Goal: Task Accomplishment & Management: Use online tool/utility

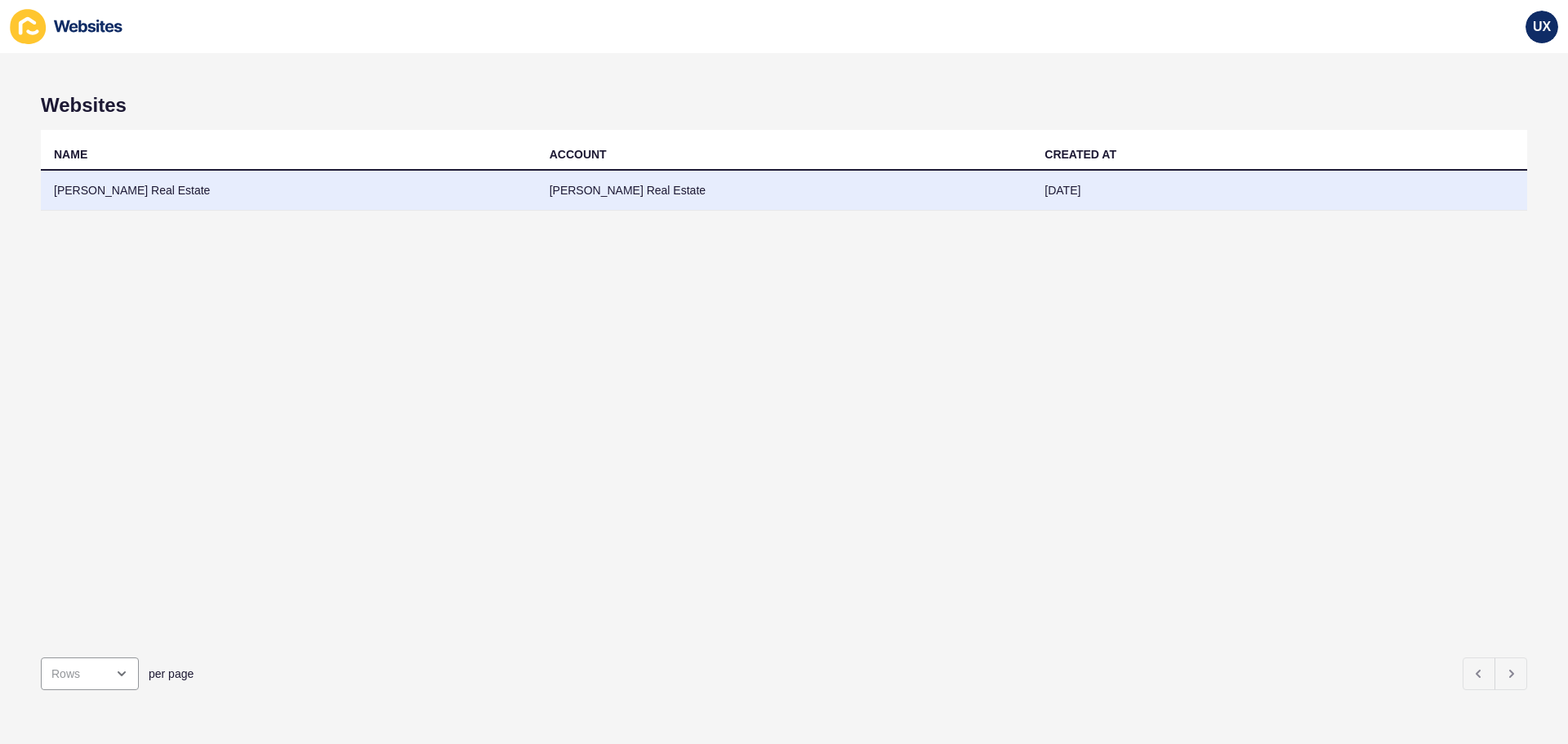
click at [757, 203] on td "[PERSON_NAME] Real Estate" at bounding box center [784, 190] width 496 height 40
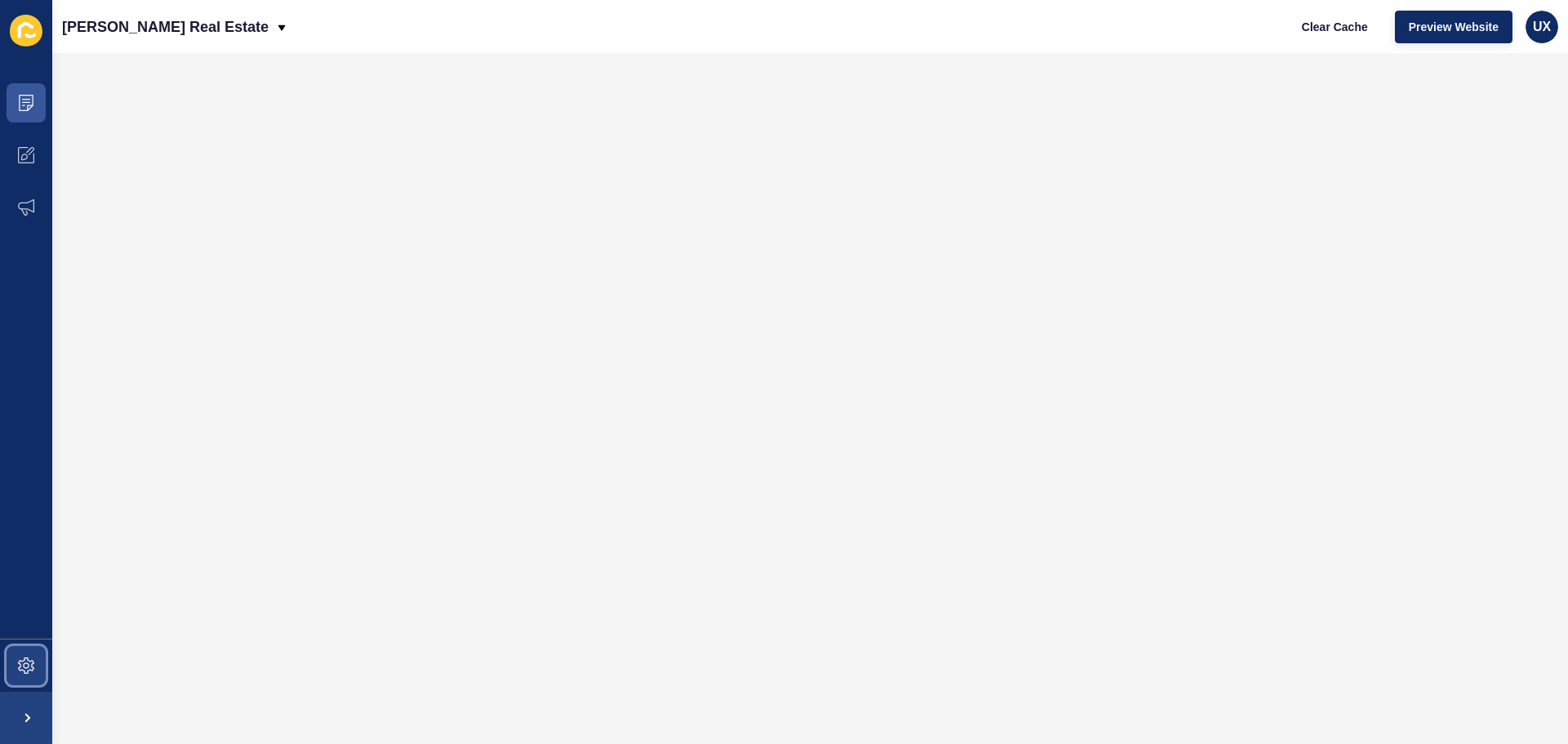
click at [13, 667] on span at bounding box center [26, 666] width 53 height 53
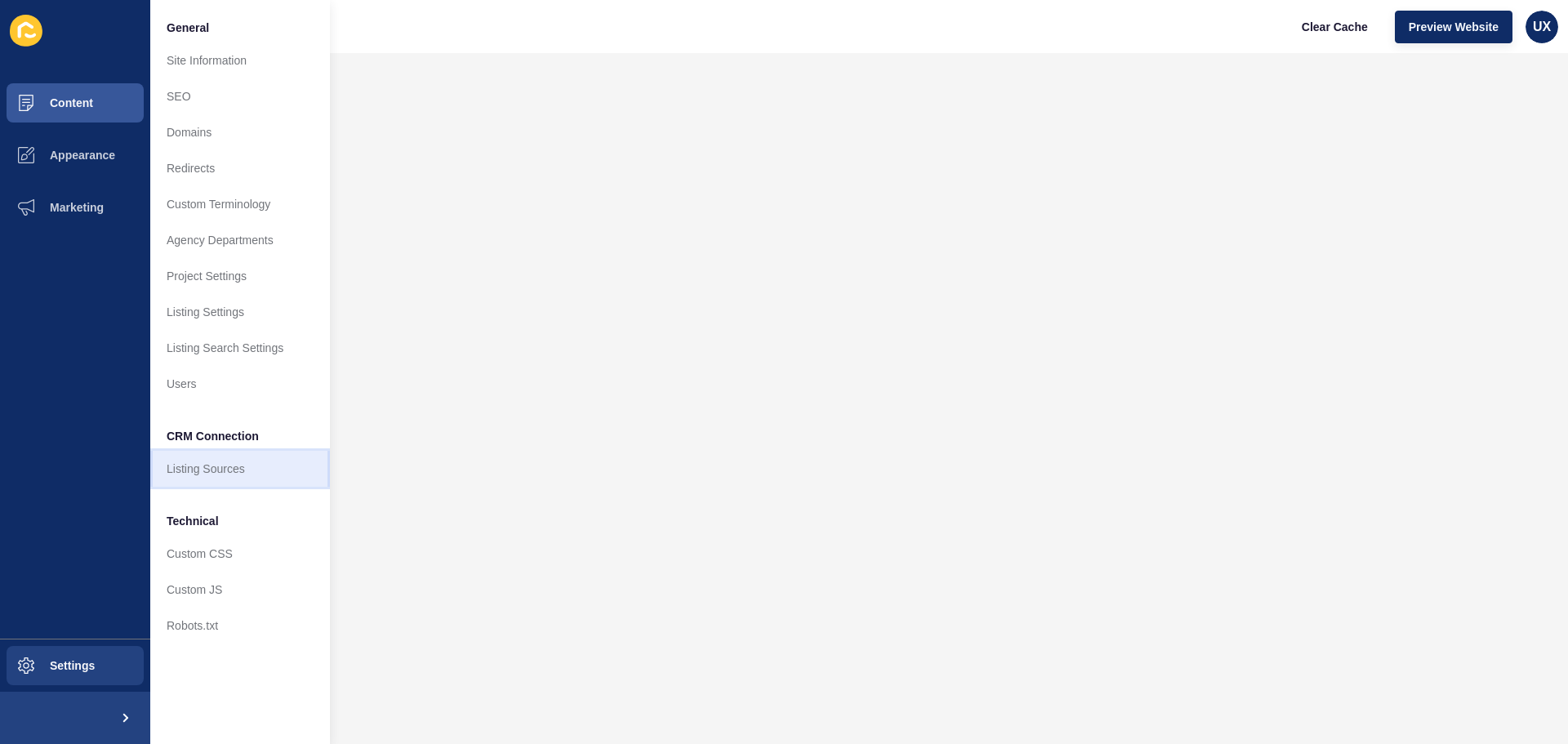
click at [231, 468] on link "Listing Sources" at bounding box center [240, 468] width 180 height 36
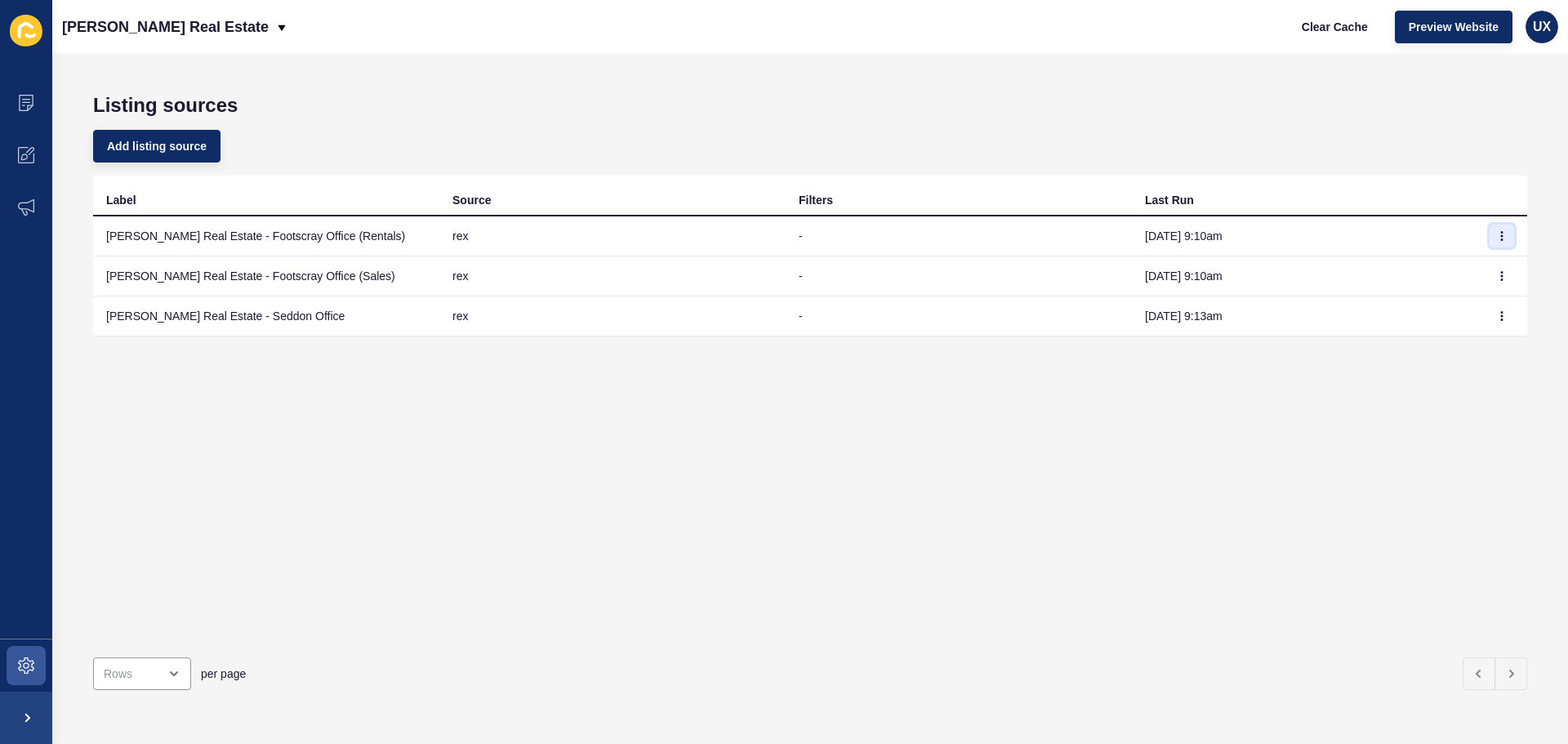
click at [1498, 236] on icon "button" at bounding box center [1503, 236] width 10 height 10
click at [1476, 269] on link "Sync now" at bounding box center [1444, 268] width 114 height 36
click at [1490, 282] on button "button" at bounding box center [1502, 275] width 24 height 22
click at [1464, 314] on link "Sync now" at bounding box center [1444, 308] width 114 height 36
